Goal: Check status: Check status

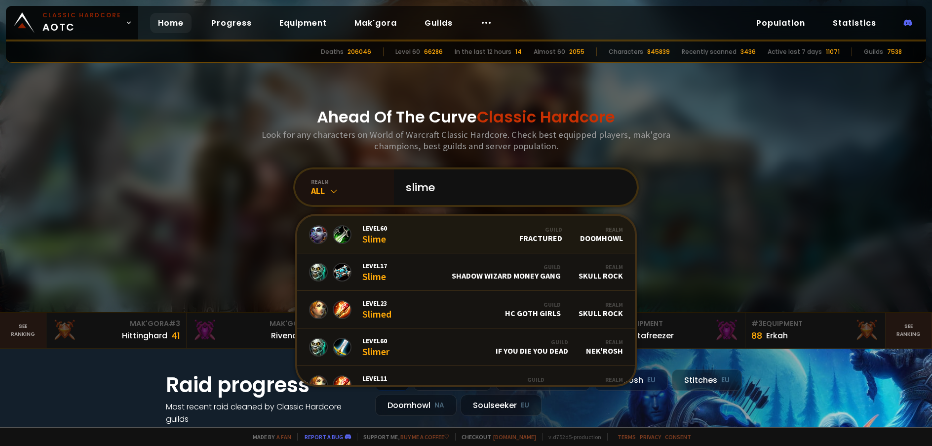
type input "slime"
click at [364, 225] on span "Level 60" at bounding box center [374, 228] width 25 height 9
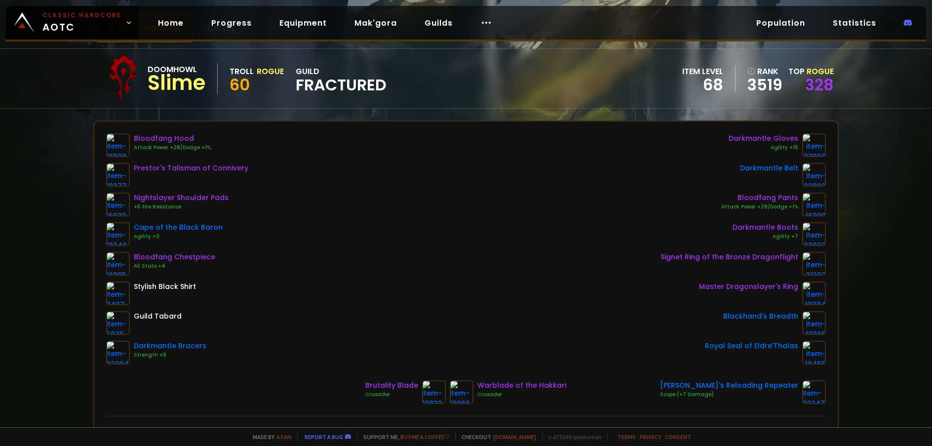
scroll to position [49, 0]
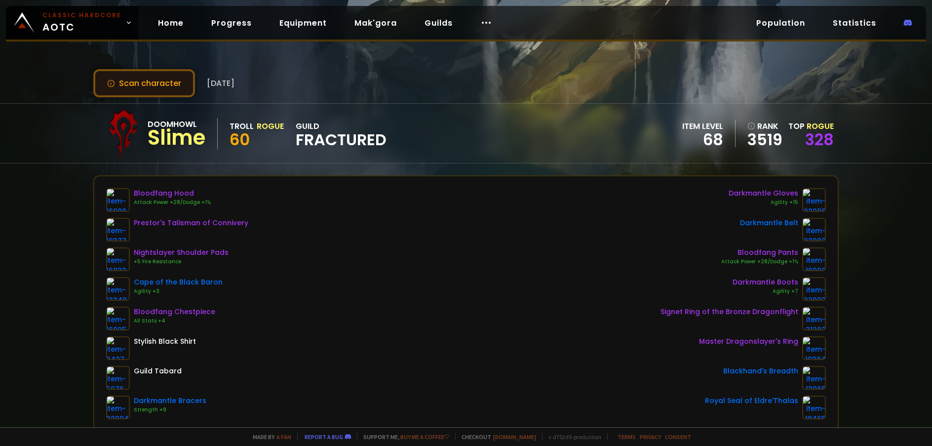
click at [144, 87] on button "Scan character" at bounding box center [144, 83] width 102 height 28
